Goal: Task Accomplishment & Management: Manage account settings

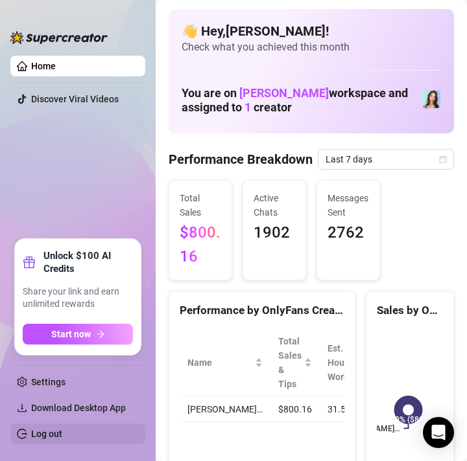
click at [58, 437] on link "Log out" at bounding box center [46, 434] width 31 height 10
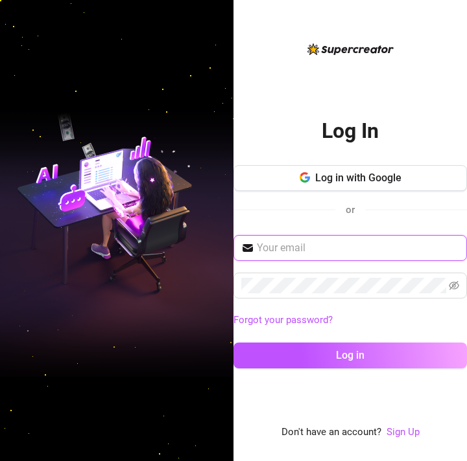
click at [331, 255] on input "text" at bounding box center [358, 248] width 202 height 16
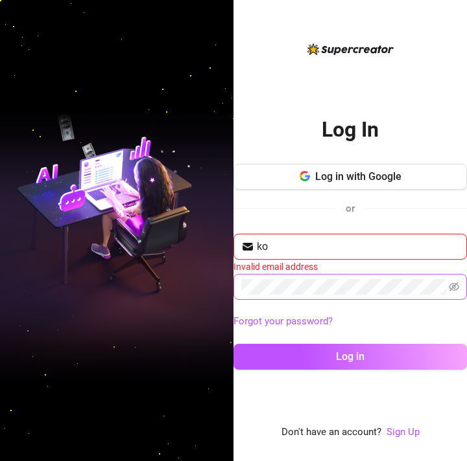
type input "[EMAIL_ADDRESS][DOMAIN_NAME]"
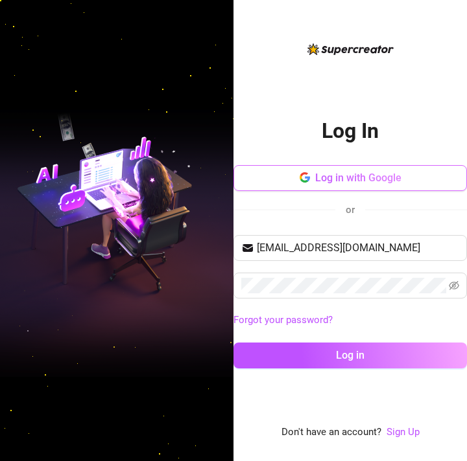
click at [381, 171] on button "Log in with Google" at bounding box center [349, 178] width 233 height 26
